Goal: Information Seeking & Learning: Learn about a topic

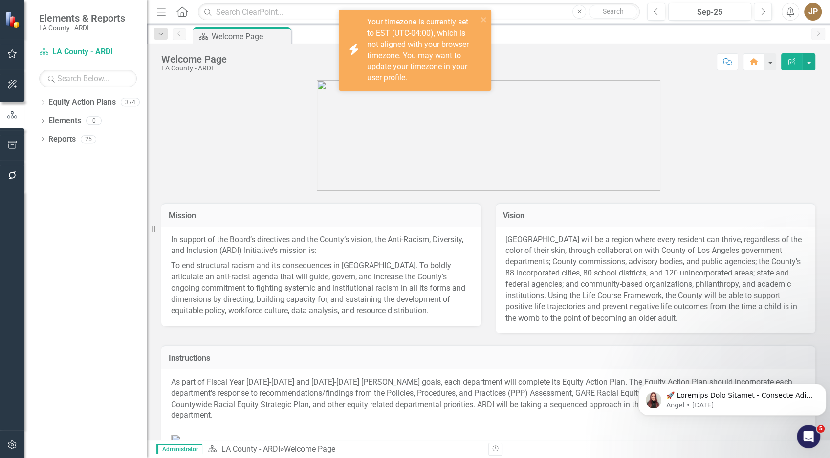
click at [38, 96] on div "Dropdown Equity Action Plans 374 Dropdown [GEOGRAPHIC_DATA] - ARDI Dropdown Dep…" at bounding box center [85, 275] width 122 height 363
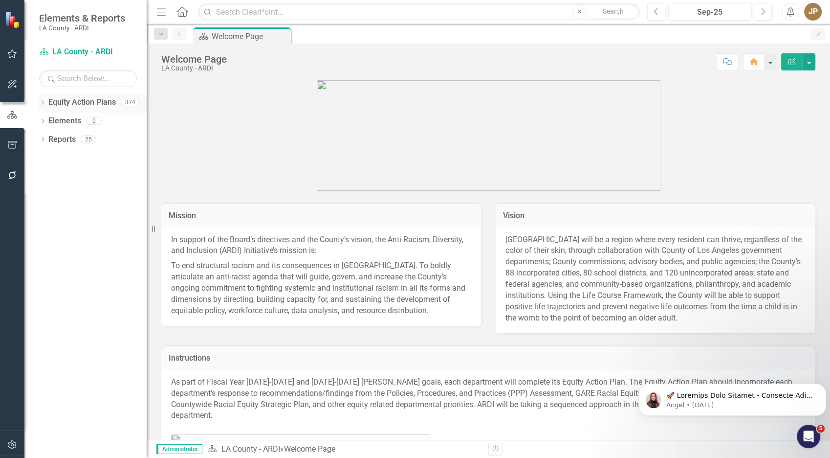
click at [41, 103] on icon "Dropdown" at bounding box center [42, 103] width 7 height 5
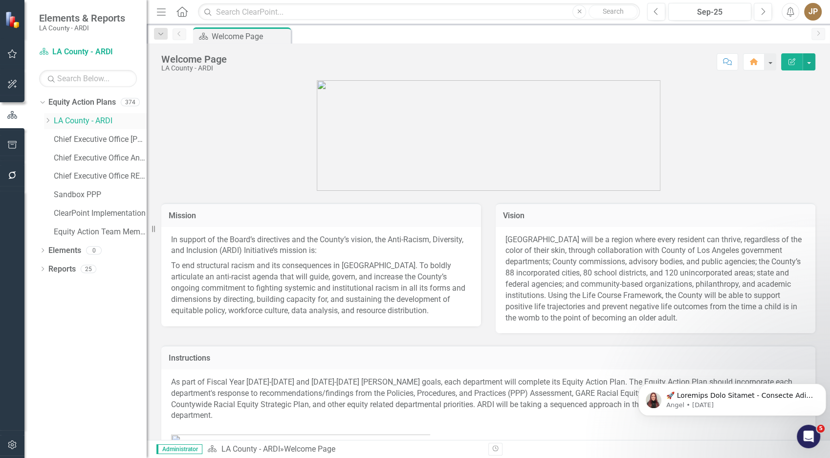
click at [47, 118] on icon "Dropdown" at bounding box center [47, 120] width 7 height 6
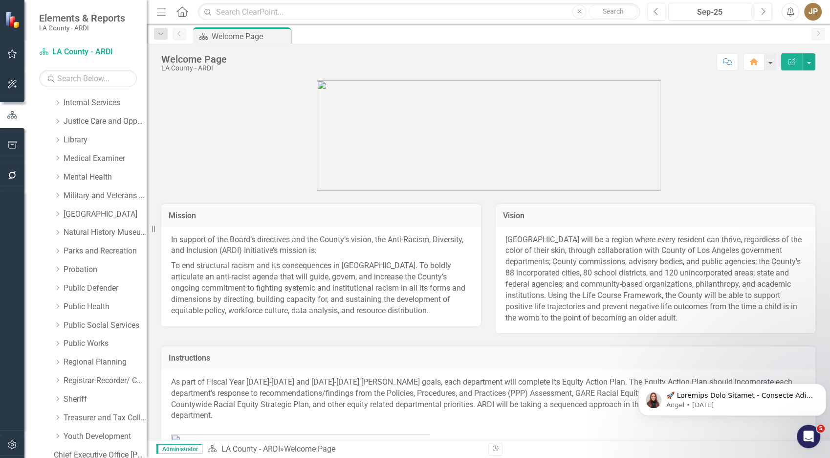
scroll to position [535, 0]
click at [95, 199] on link "Military and Veterans Affair" at bounding box center [105, 196] width 83 height 11
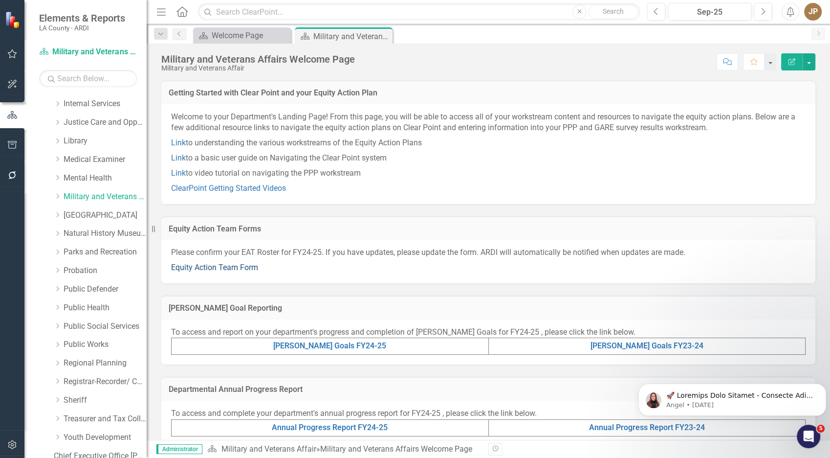
click at [226, 264] on link "Equity Action Team Form" at bounding box center [214, 266] width 87 height 9
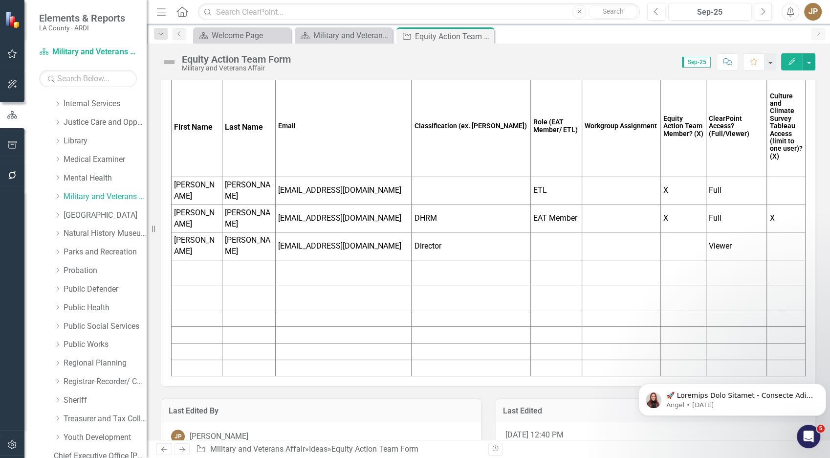
scroll to position [124, 0]
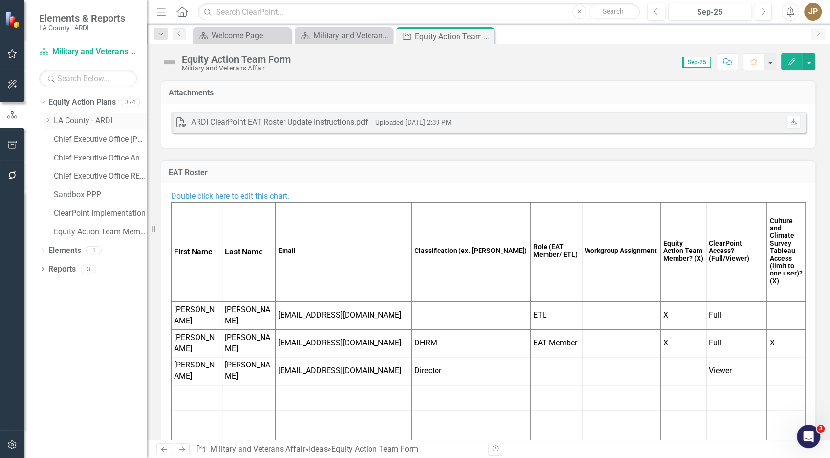
click at [51, 120] on div "Dropdown" at bounding box center [49, 121] width 10 height 8
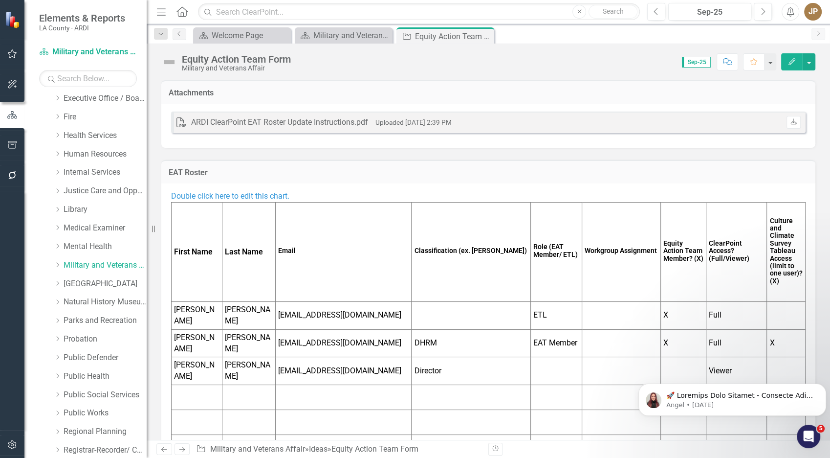
scroll to position [469, 0]
click at [335, 35] on div "Military and Veterans Affairs Welcome Page" at bounding box center [345, 35] width 65 height 12
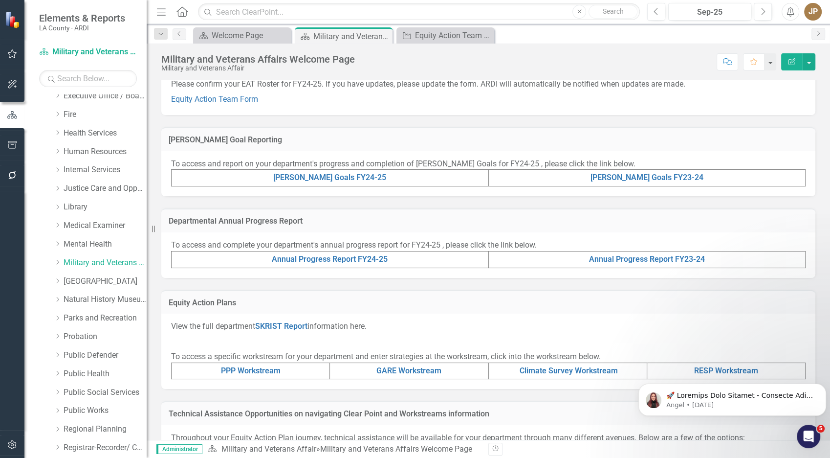
scroll to position [153, 0]
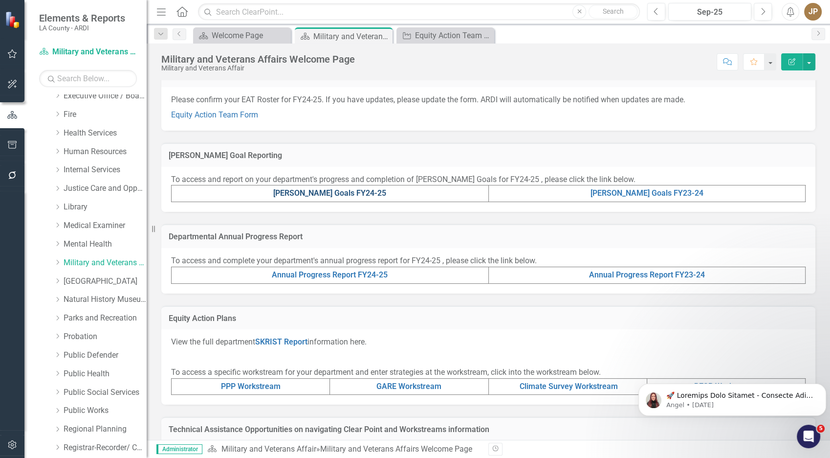
click at [337, 189] on link "[PERSON_NAME] Goals FY24-25" at bounding box center [329, 192] width 113 height 9
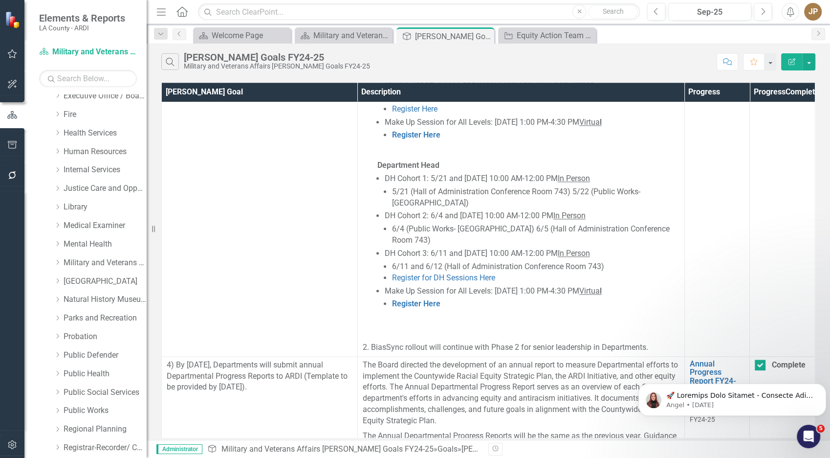
scroll to position [1204, 0]
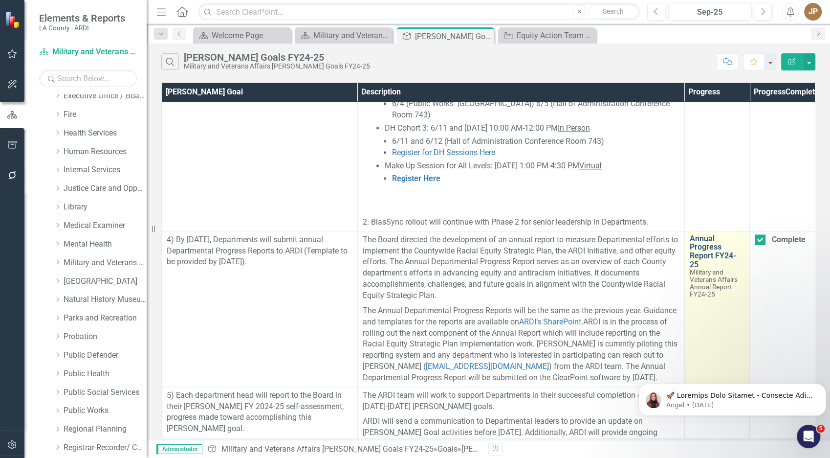
click at [701, 234] on link "Annual Progress Report FY24-25" at bounding box center [717, 251] width 55 height 34
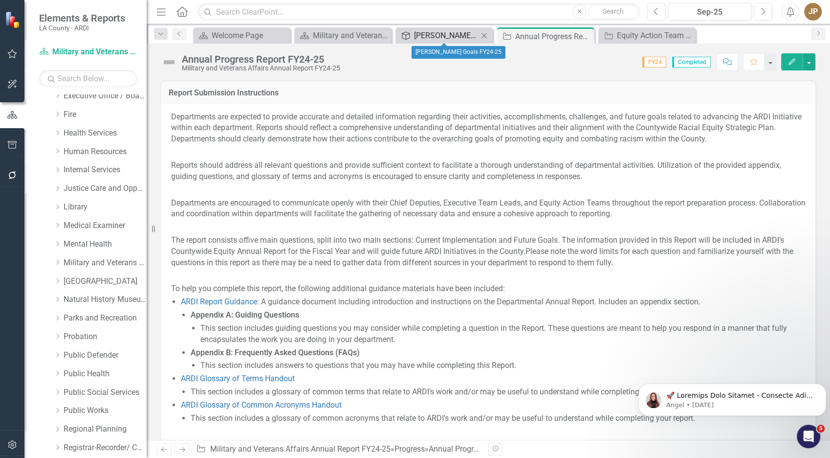
click at [427, 33] on div "[PERSON_NAME] Goals FY24-25" at bounding box center [446, 35] width 64 height 12
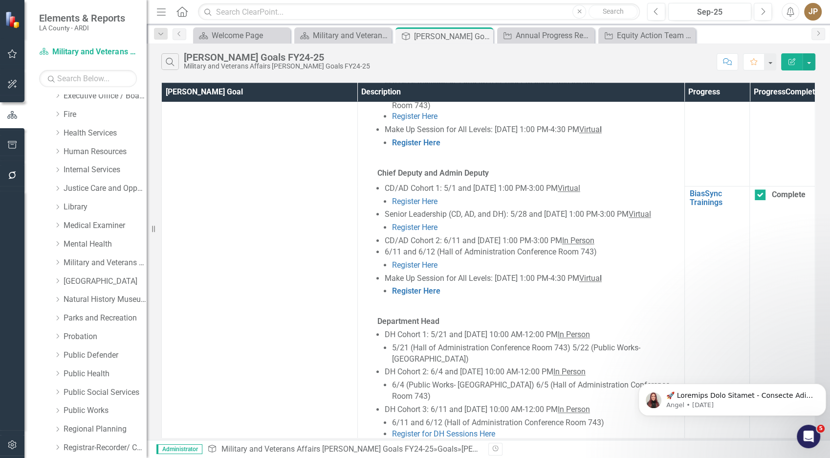
scroll to position [1204, 0]
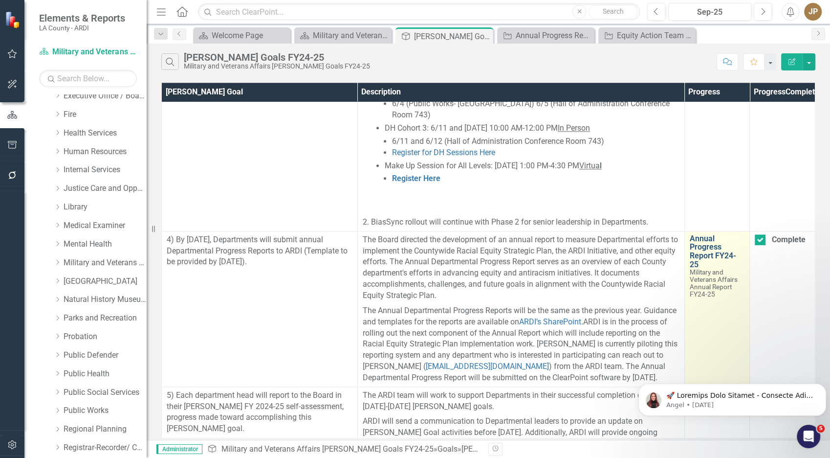
click at [704, 234] on link "Annual Progress Report FY24-25" at bounding box center [717, 251] width 55 height 34
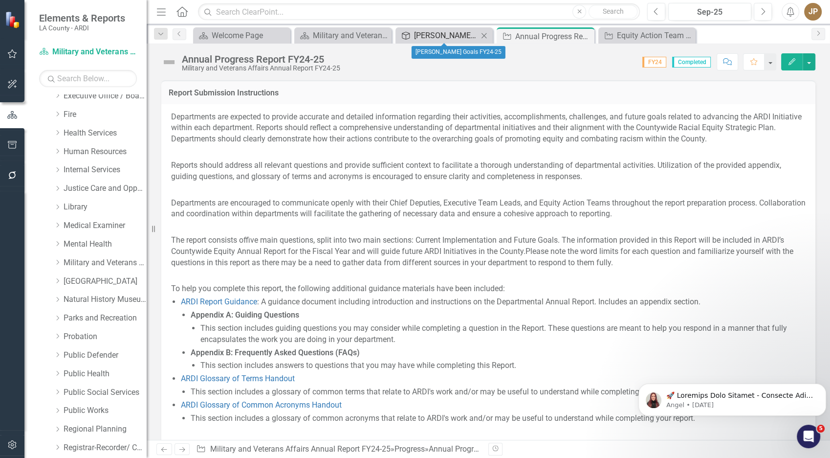
click at [421, 33] on div "[PERSON_NAME] Goals FY24-25" at bounding box center [446, 35] width 64 height 12
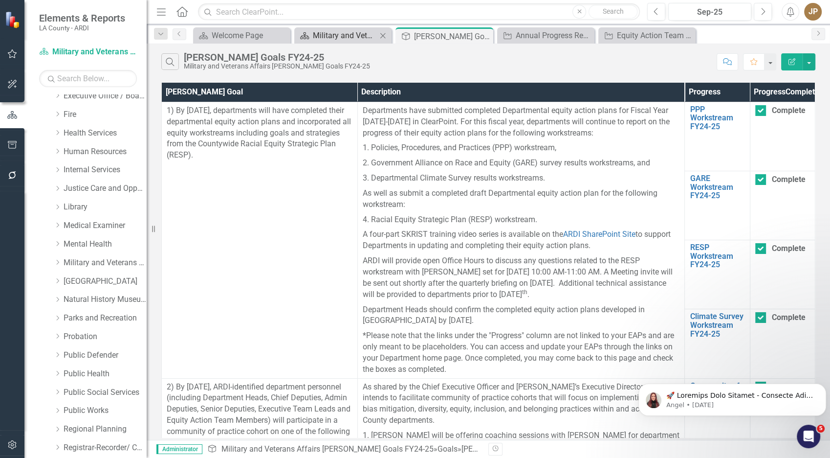
click at [352, 32] on div "Military and Veterans Affairs Welcome Page" at bounding box center [345, 35] width 64 height 12
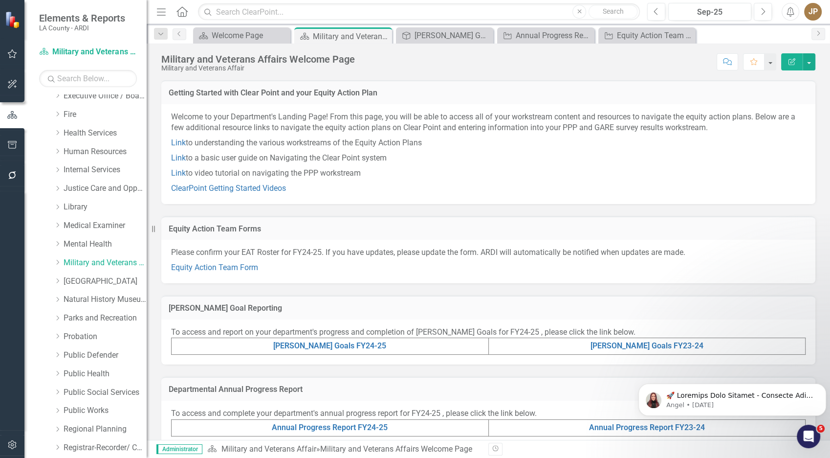
scroll to position [250, 0]
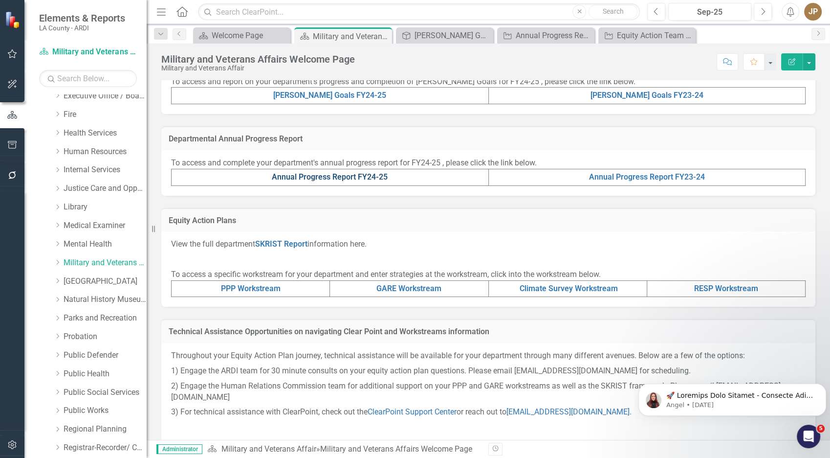
click at [373, 175] on link "Annual Progress Report FY24-25" at bounding box center [330, 176] width 116 height 9
